Goal: Task Accomplishment & Management: Manage account settings

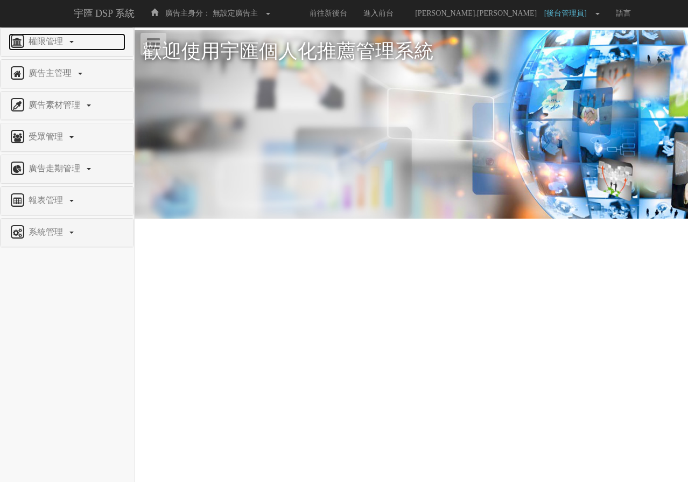
click at [43, 40] on span "權限管理" at bounding box center [47, 41] width 43 height 9
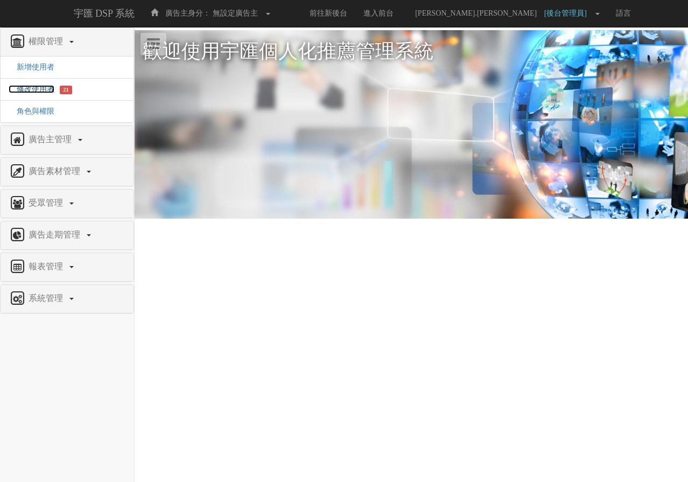
click at [22, 86] on span "修改使用者" at bounding box center [32, 89] width 46 height 8
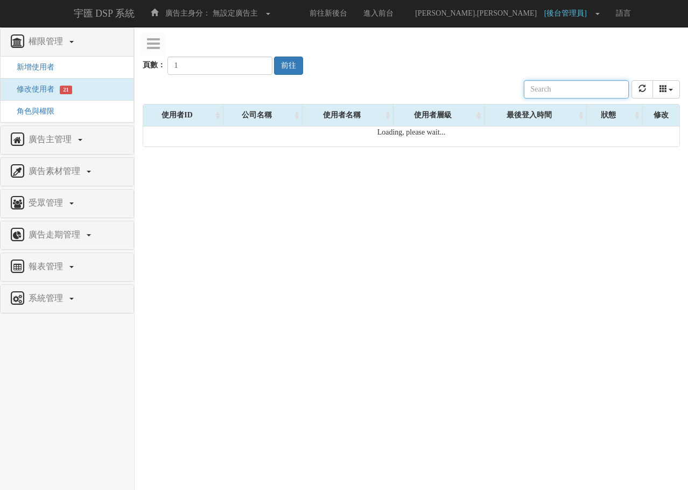
click at [542, 90] on input "text" at bounding box center [576, 89] width 105 height 18
paste input "教學用使用者 4"
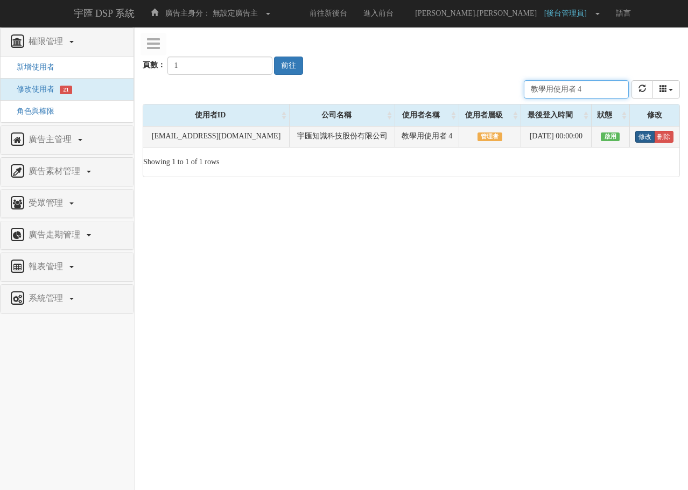
type input "教學用使用者 4"
click at [638, 136] on link "修改" at bounding box center [644, 137] width 19 height 12
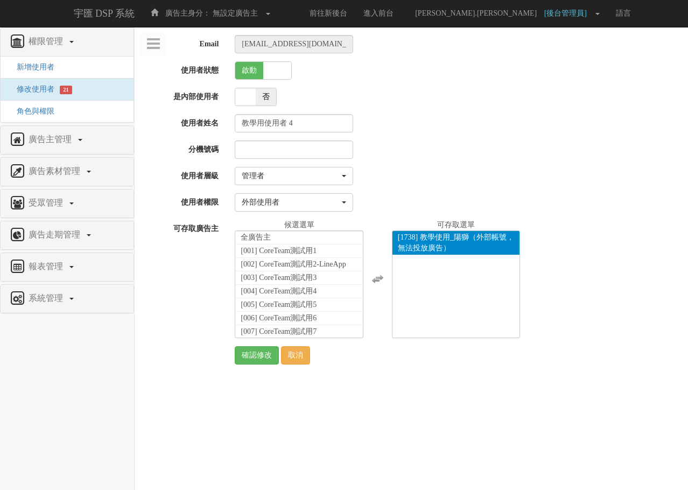
select select "Manager"
select select "69"
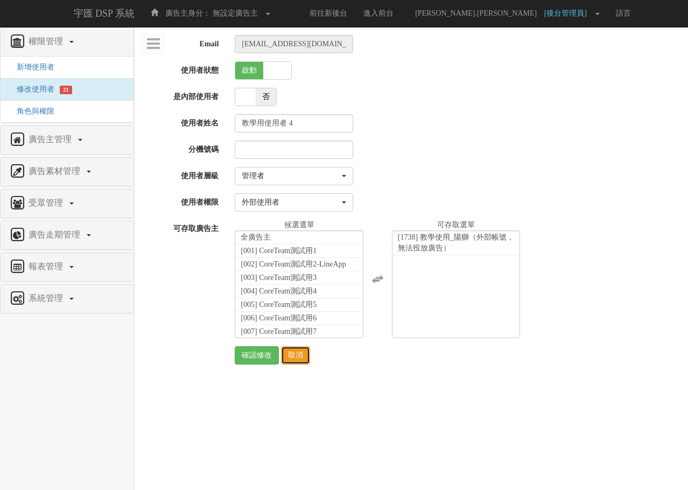
click at [298, 356] on link "取消" at bounding box center [295, 355] width 29 height 18
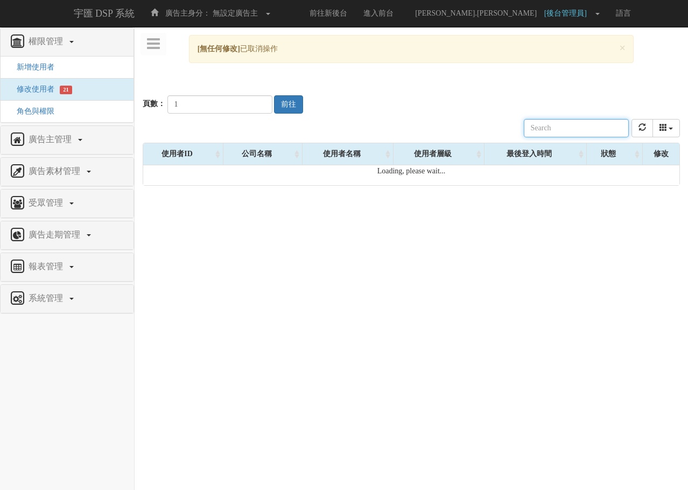
click at [562, 124] on input "text" at bounding box center [576, 128] width 105 height 18
click at [558, 127] on input "text" at bounding box center [576, 128] width 105 height 18
paste input "教學用使用者 5"
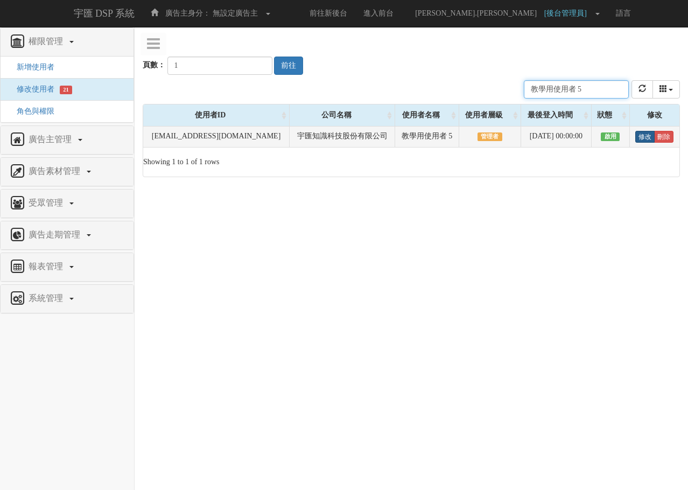
type input "教學用使用者 5"
click at [640, 139] on link "修改" at bounding box center [644, 137] width 19 height 12
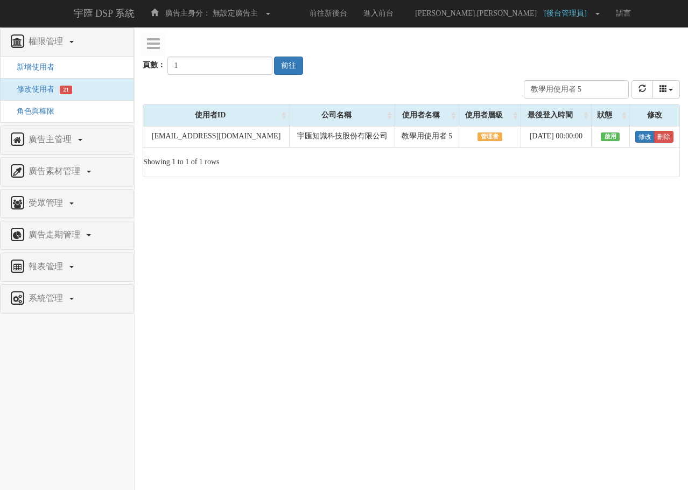
click at [445, 74] on div "頁數： 1 前往" at bounding box center [411, 55] width 537 height 40
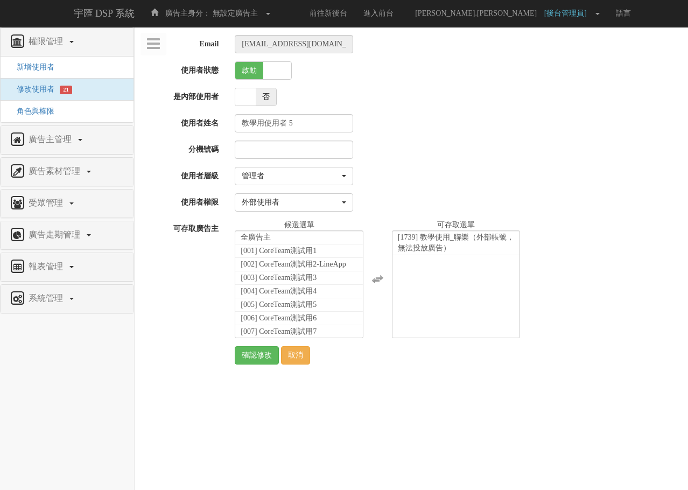
select select "Manager"
select select "69"
